Goal: Task Accomplishment & Management: Manage account settings

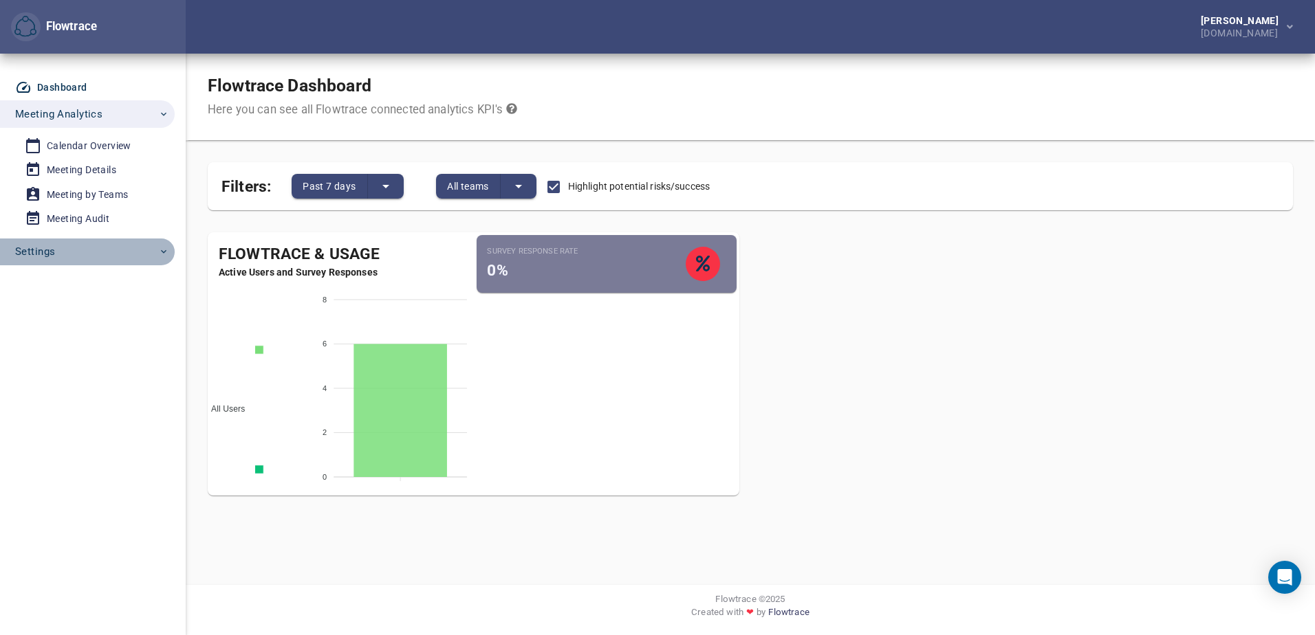
click at [76, 253] on span "Settings" at bounding box center [92, 252] width 154 height 18
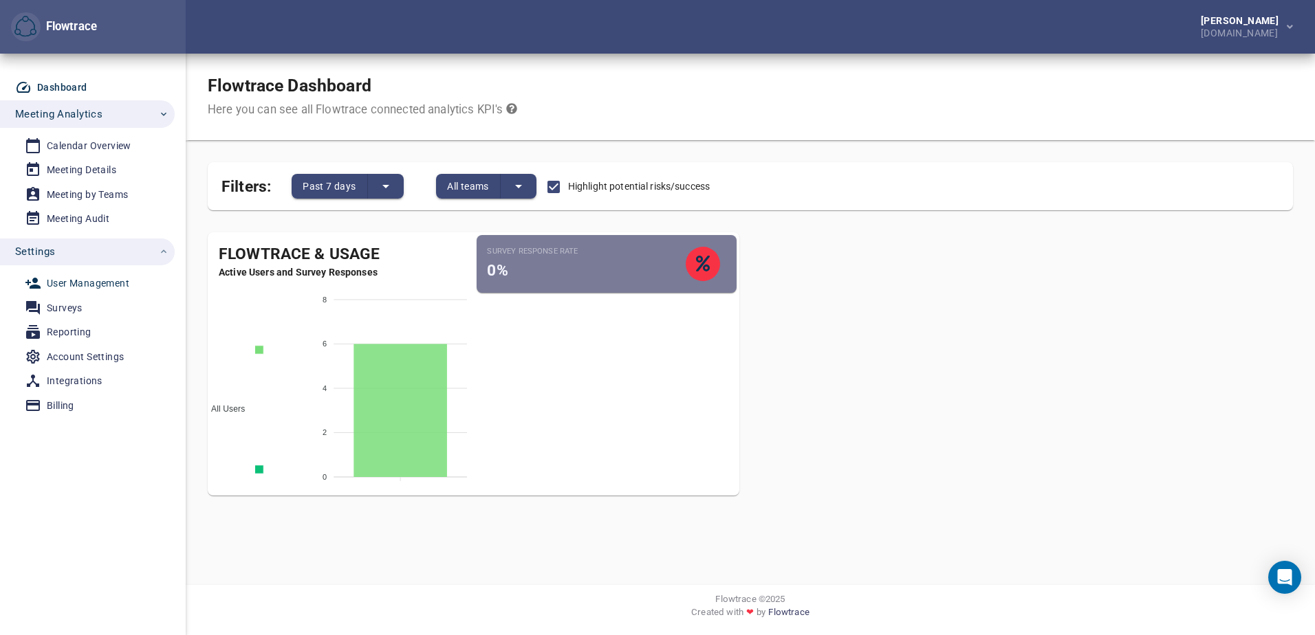
click at [89, 281] on div "User Management" at bounding box center [88, 283] width 83 height 17
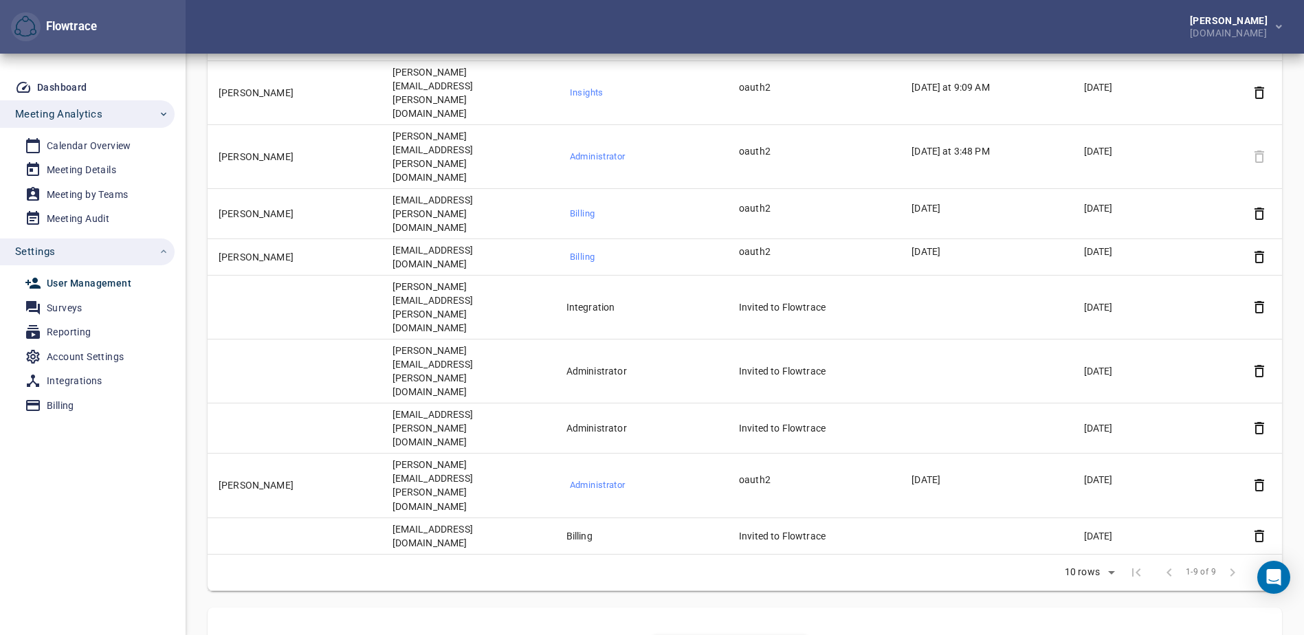
scroll to position [309, 0]
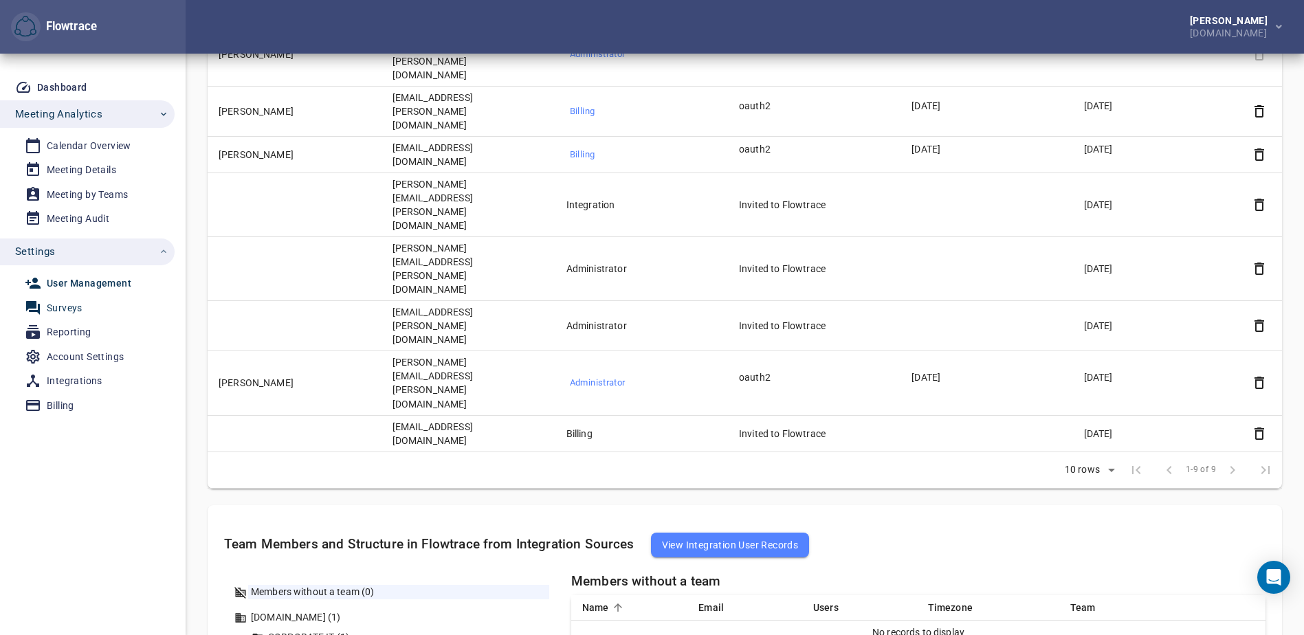
click at [59, 311] on div "Surveys" at bounding box center [65, 308] width 36 height 17
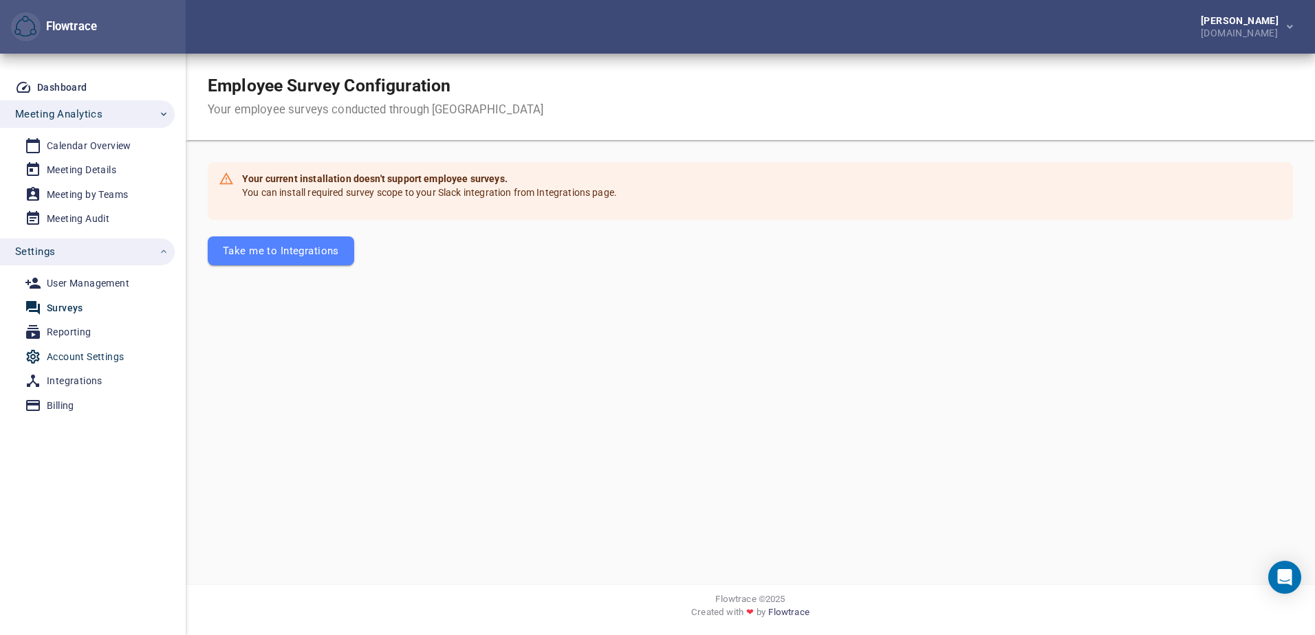
click at [65, 353] on div "Account Settings" at bounding box center [85, 357] width 77 height 17
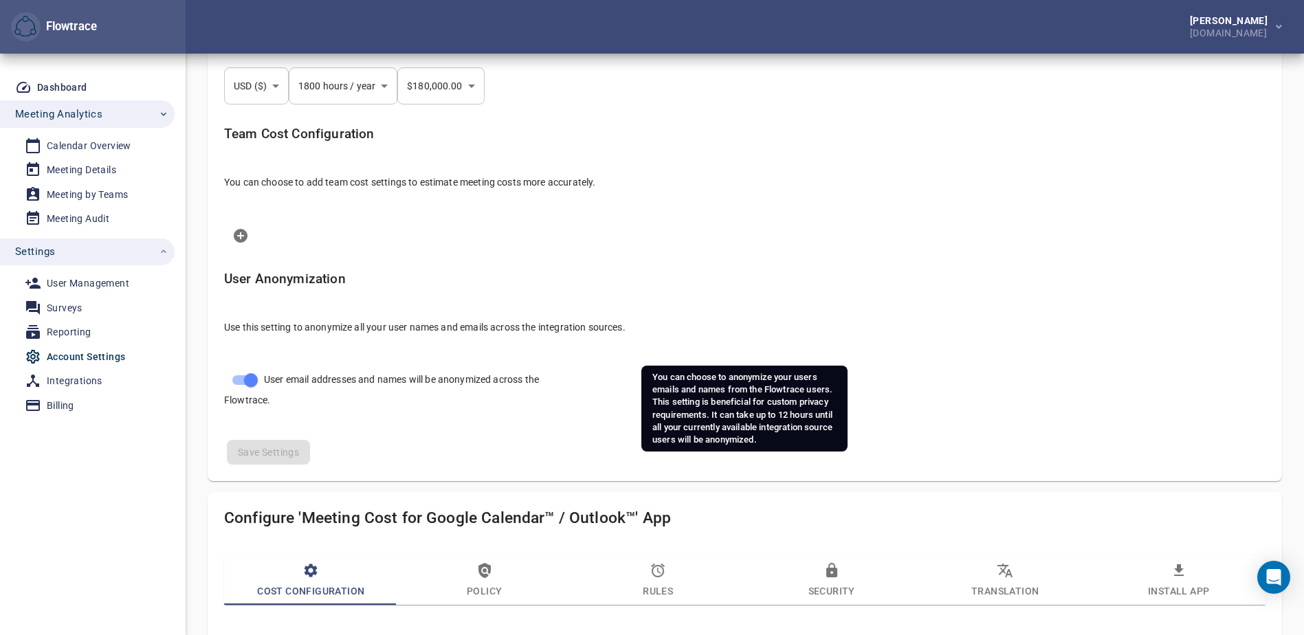
select select "***"
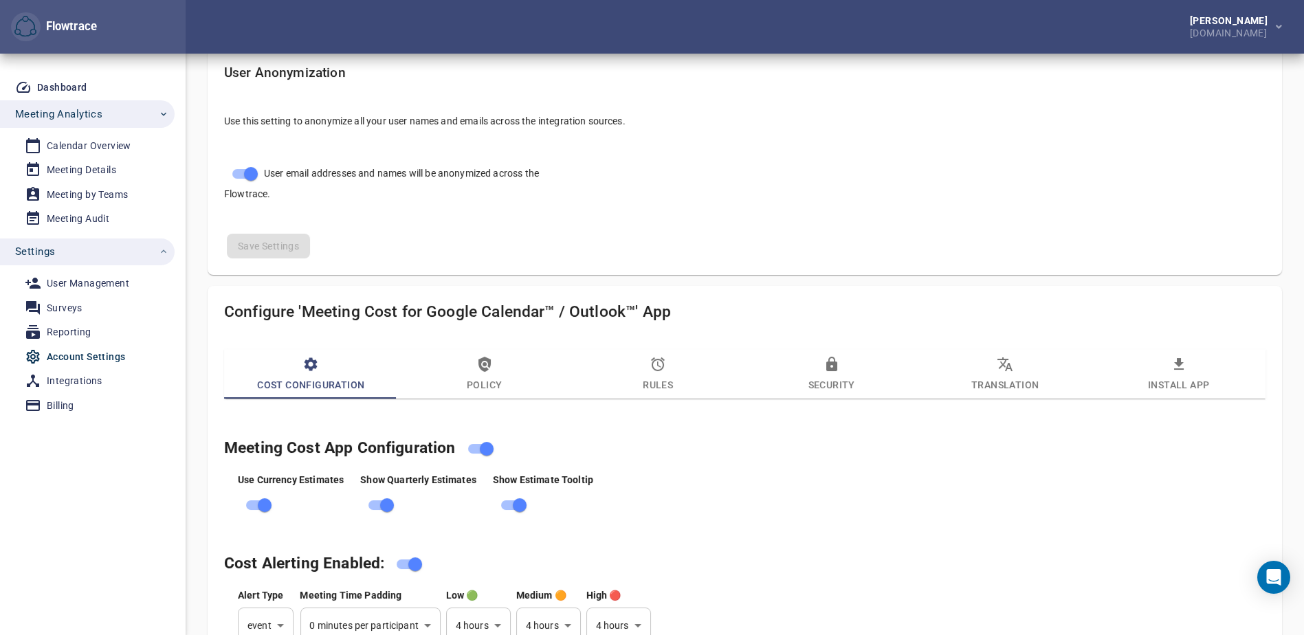
scroll to position [550, 0]
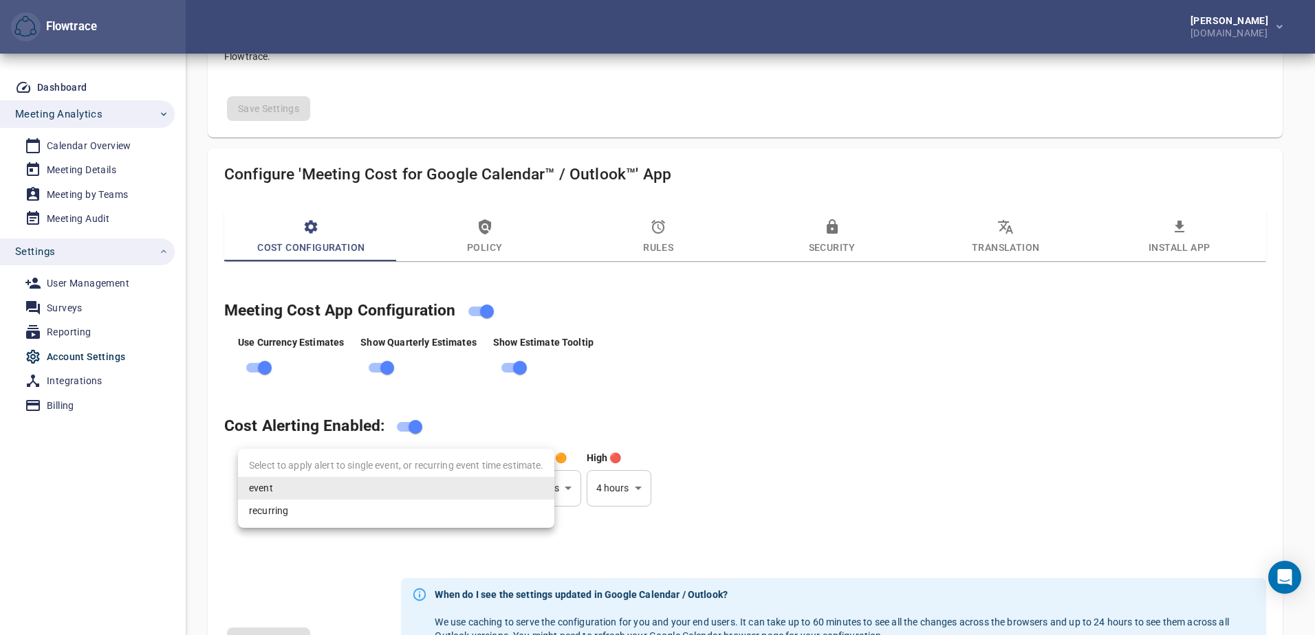
click at [887, 408] on div at bounding box center [657, 317] width 1315 height 635
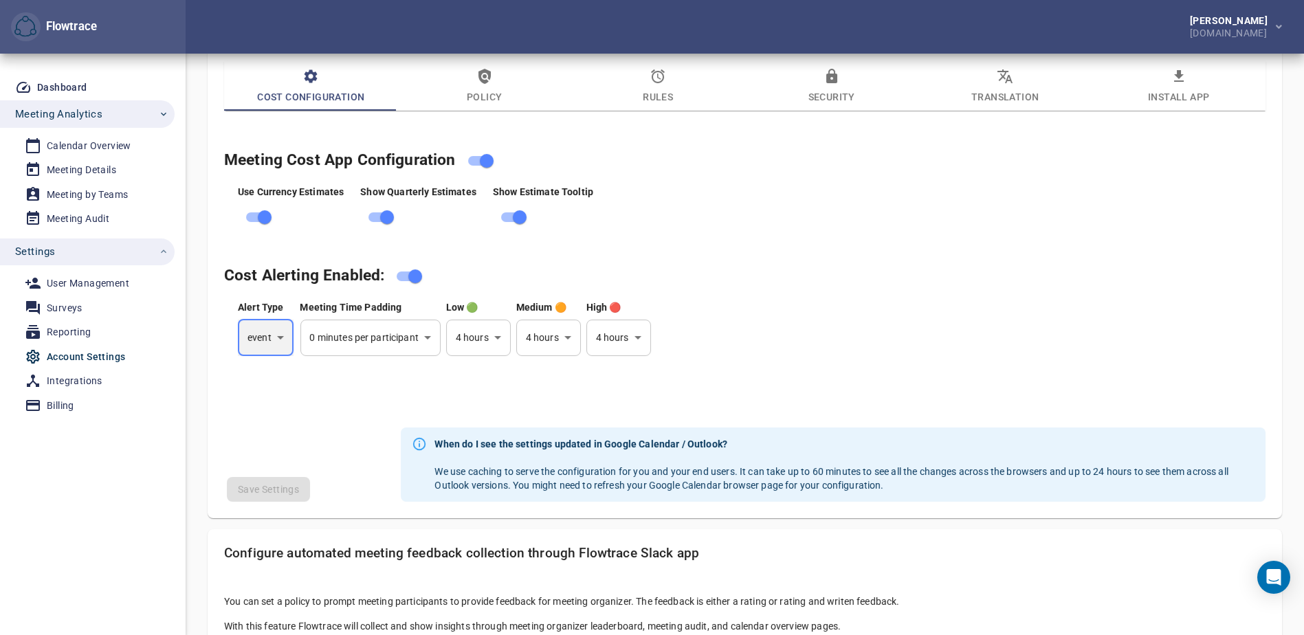
scroll to position [563, 0]
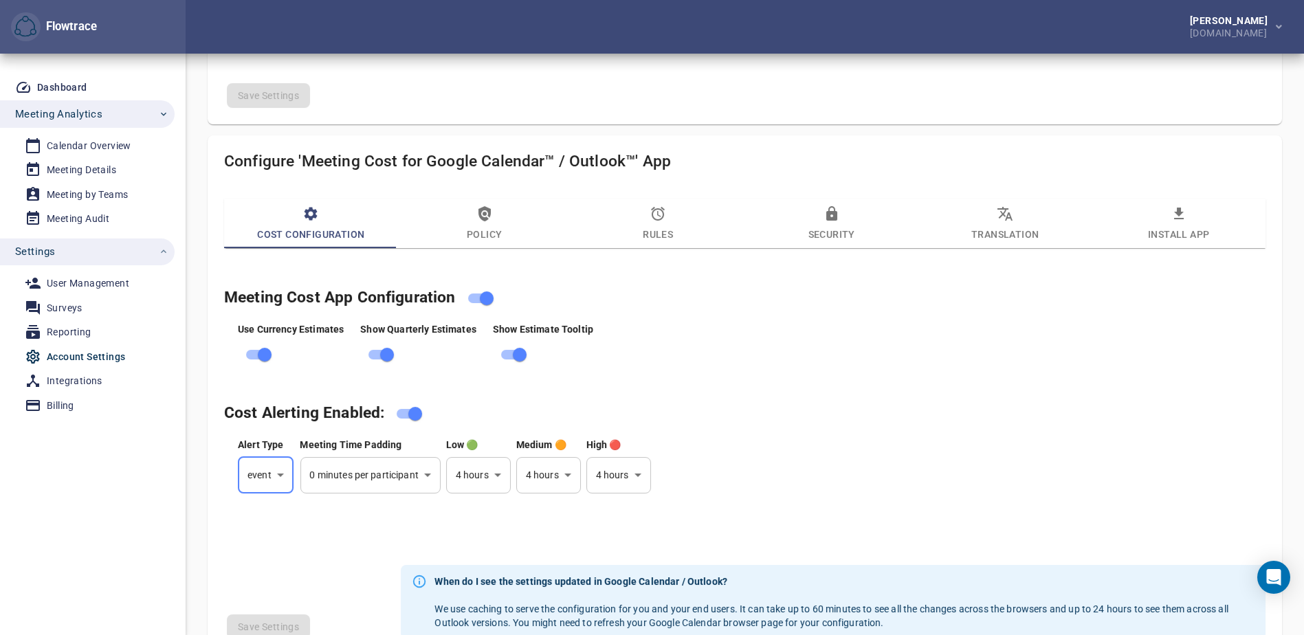
click at [480, 214] on icon "button" at bounding box center [485, 213] width 12 height 15
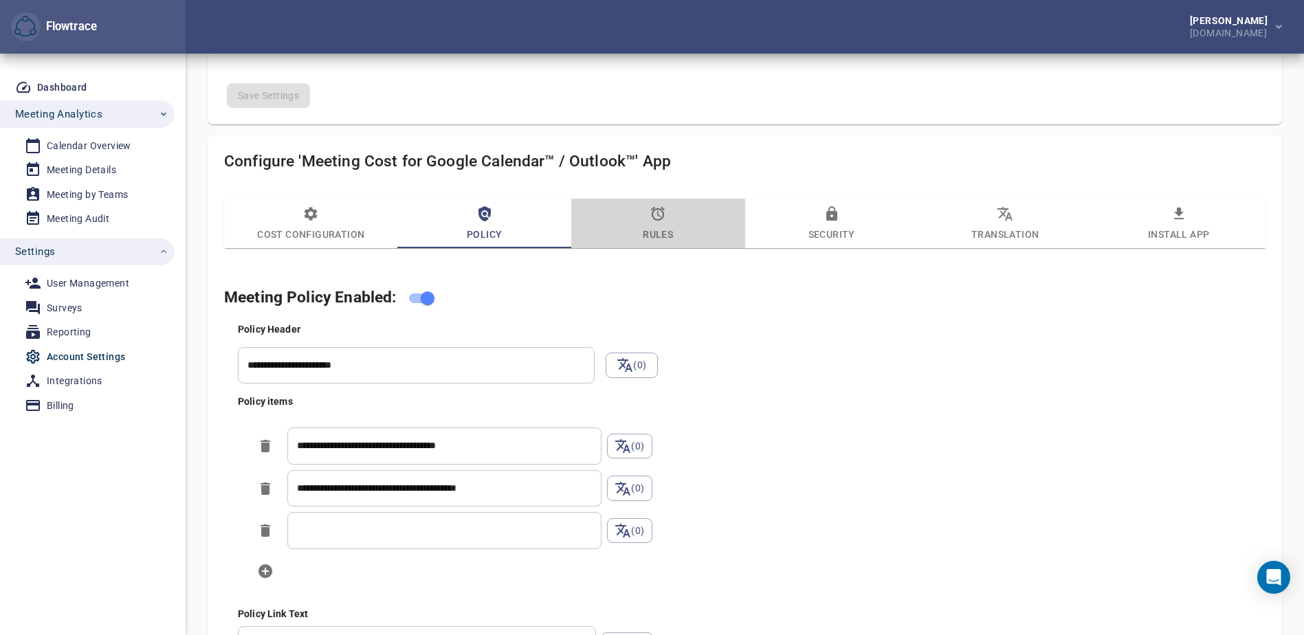
click at [662, 221] on icon "button" at bounding box center [658, 214] width 17 height 17
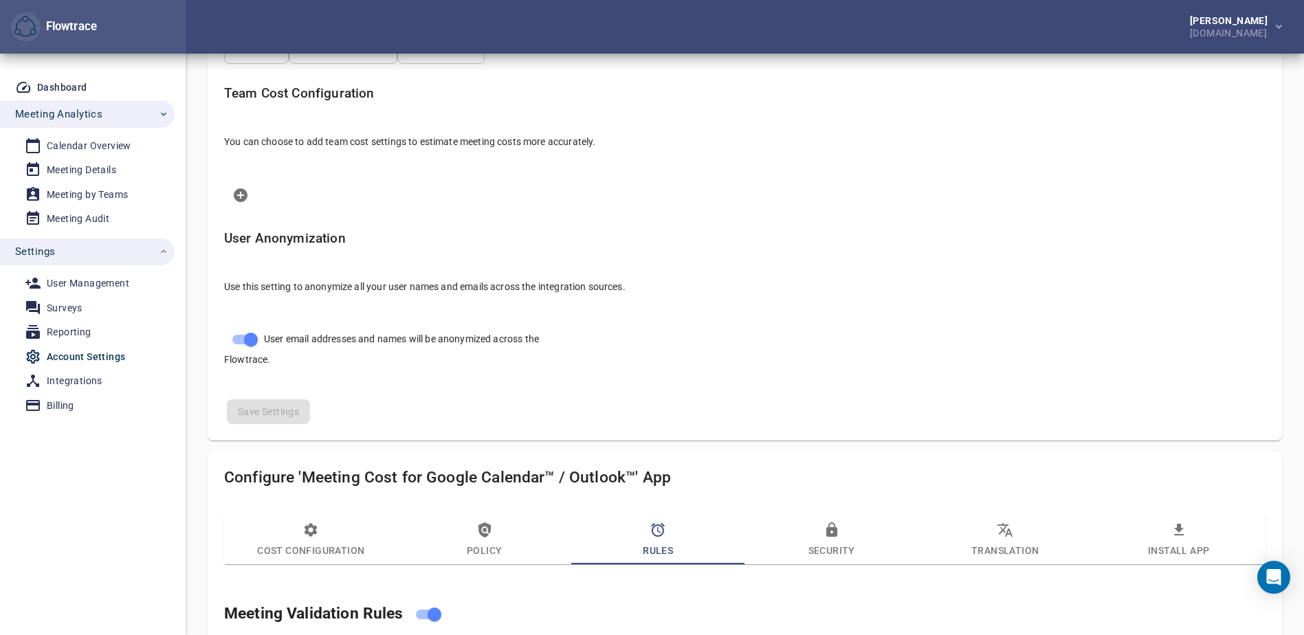
scroll to position [591, 0]
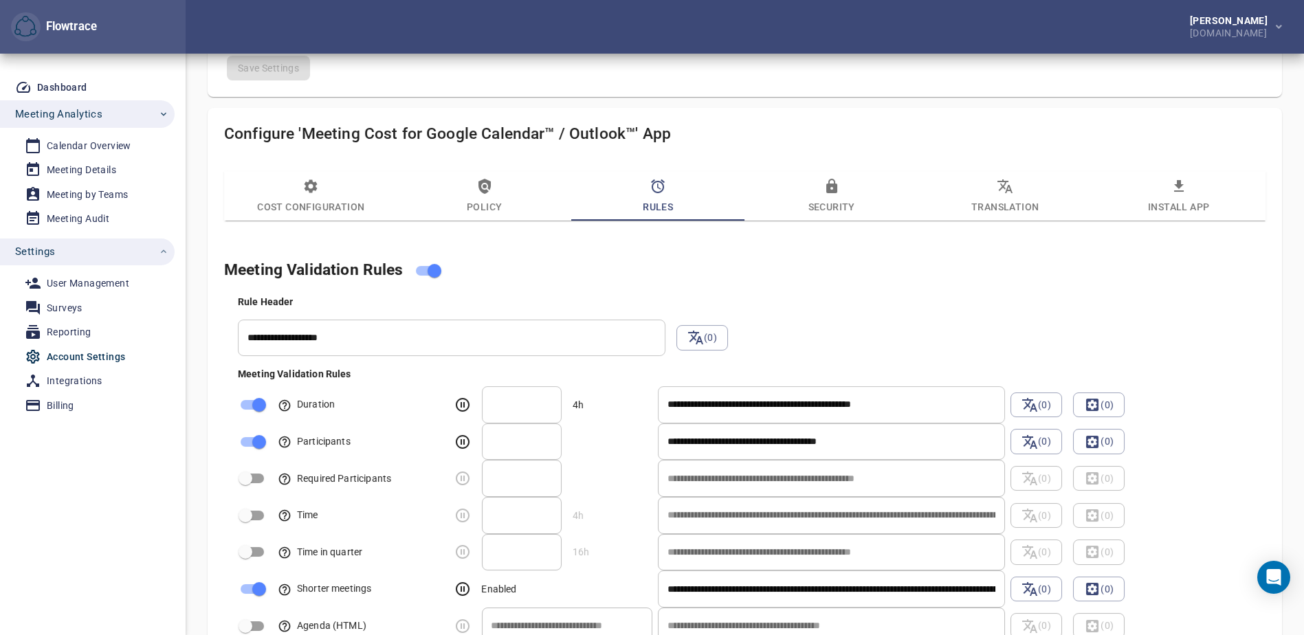
click at [831, 195] on span "Security" at bounding box center [832, 196] width 157 height 37
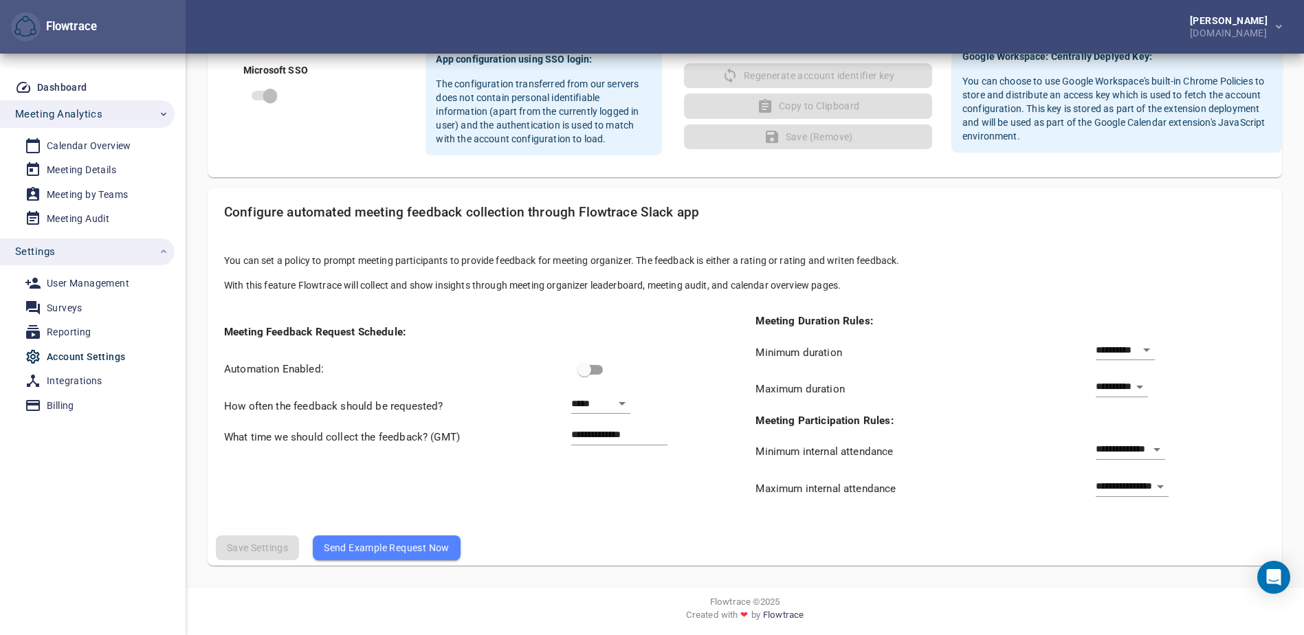
scroll to position [384, 0]
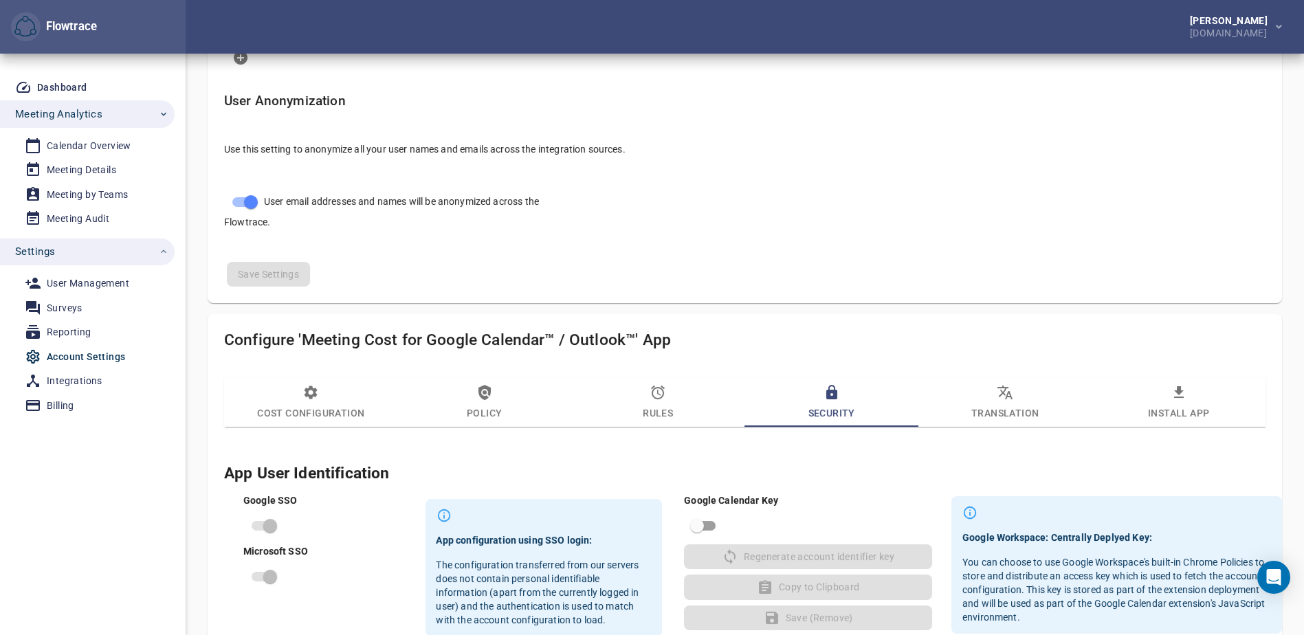
click at [1005, 402] on span "Translation" at bounding box center [1005, 402] width 157 height 37
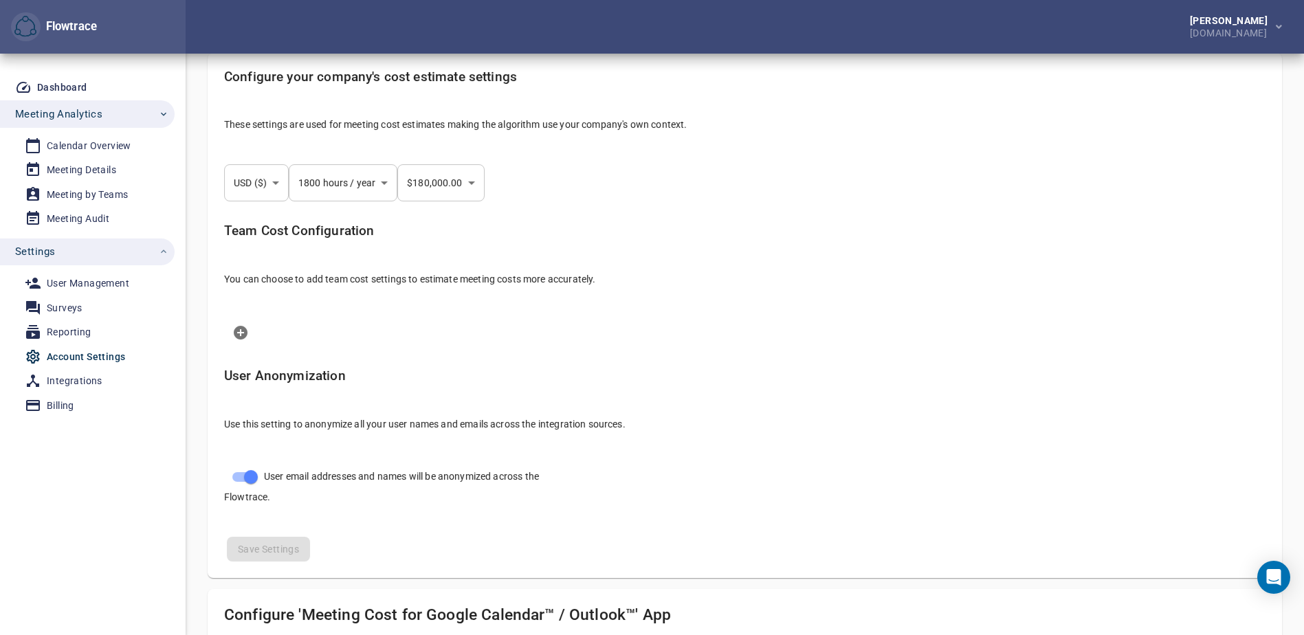
scroll to position [453, 0]
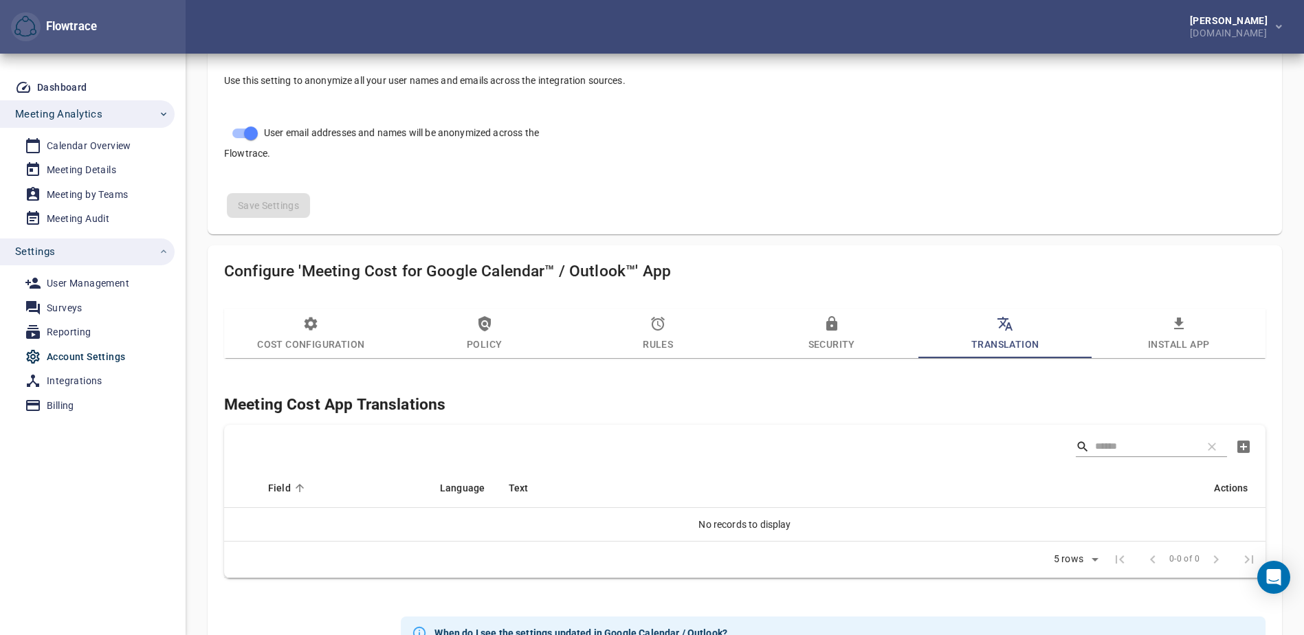
click at [1180, 323] on icon "button" at bounding box center [1180, 324] width 10 height 12
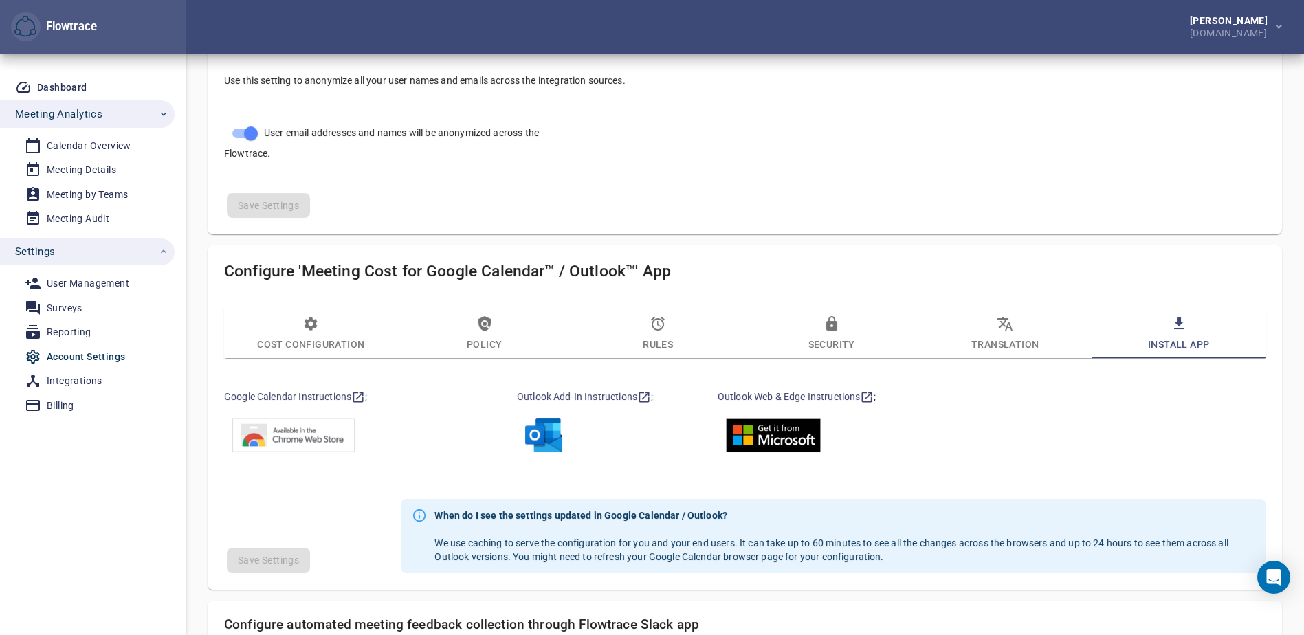
click at [312, 336] on span "Cost Configuration" at bounding box center [310, 334] width 157 height 37
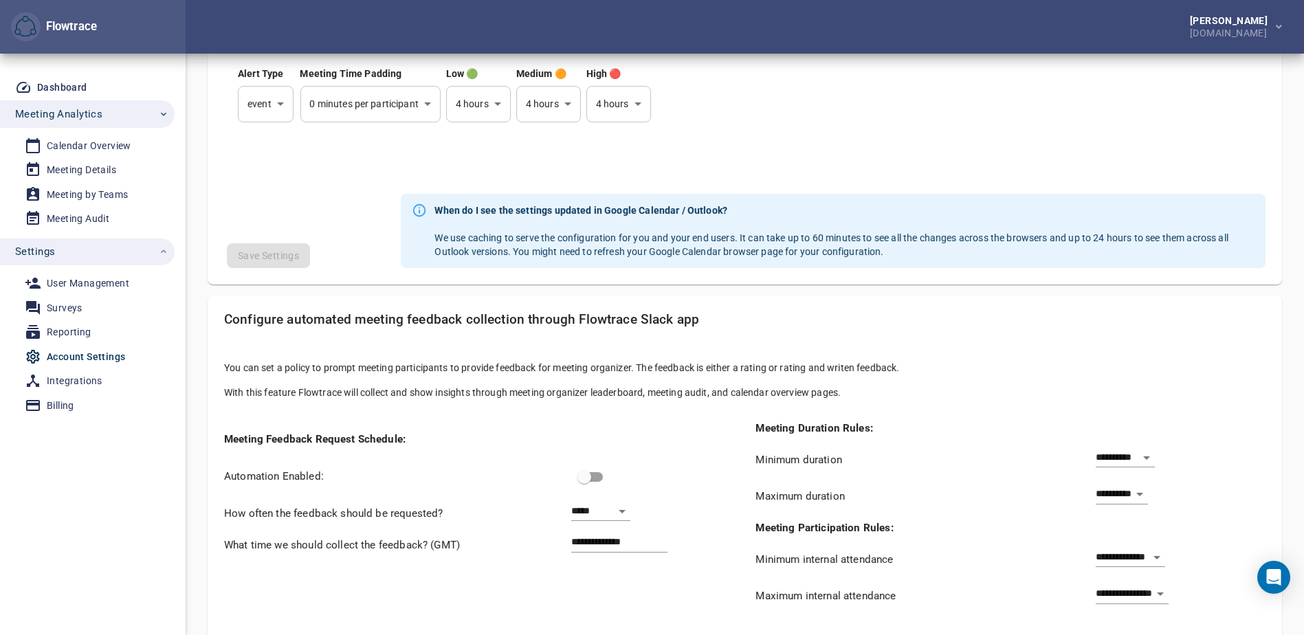
scroll to position [1045, 0]
